Goal: Find specific page/section: Find specific page/section

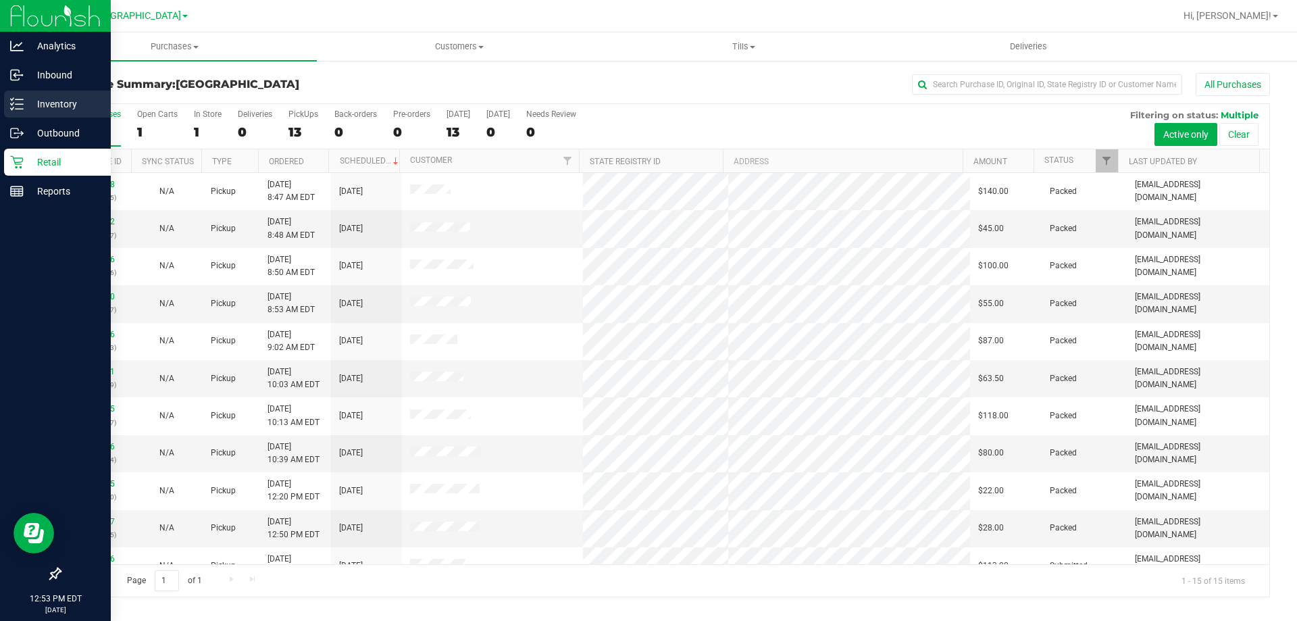
click at [47, 95] on div "Inventory" at bounding box center [57, 103] width 107 height 27
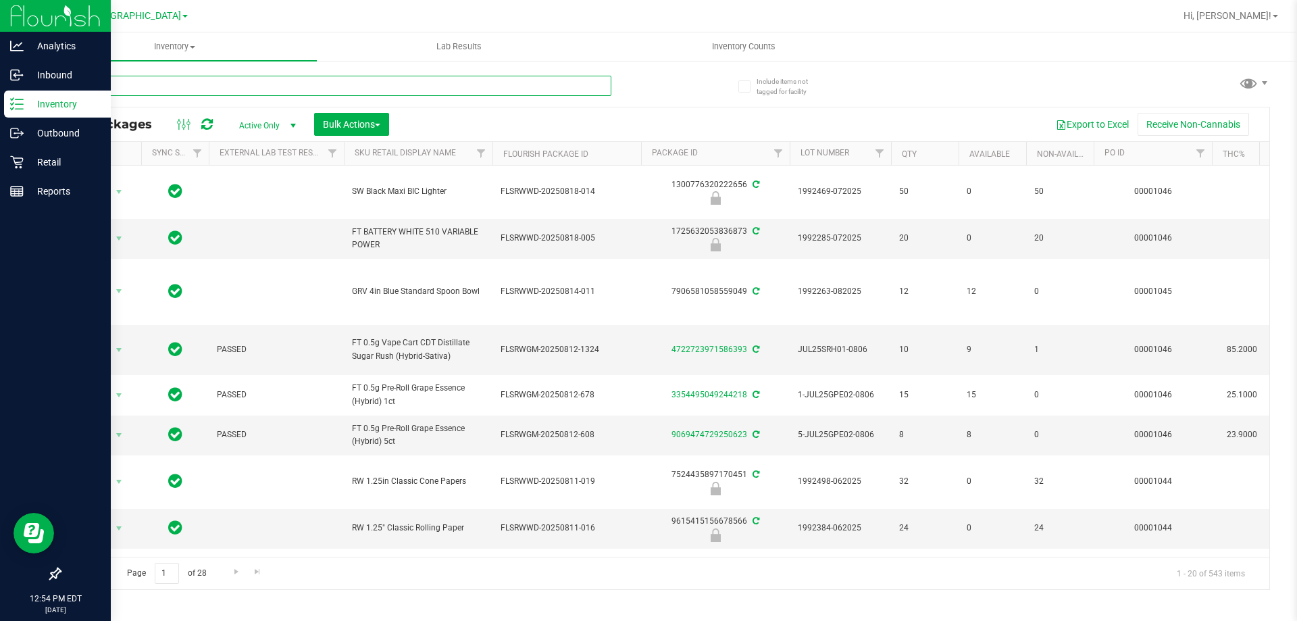
click at [181, 86] on input "text" at bounding box center [335, 86] width 552 height 20
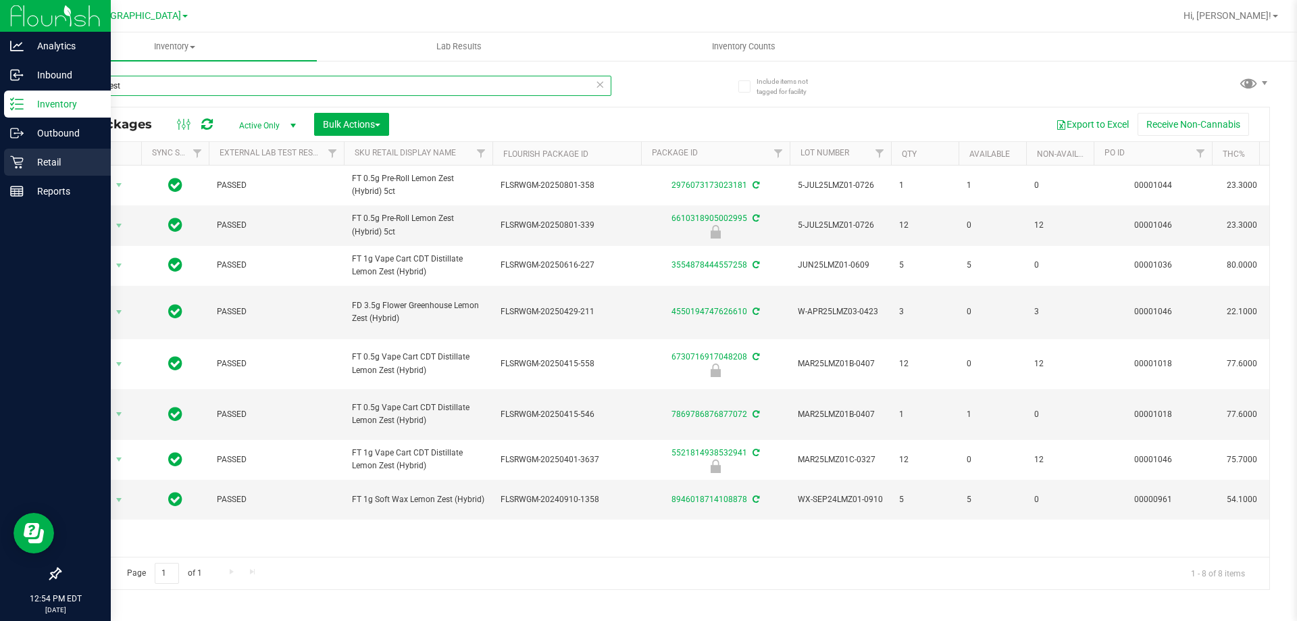
type input "lemon zest"
click at [28, 157] on p "Retail" at bounding box center [64, 162] width 81 height 16
